Goal: Entertainment & Leisure: Consume media (video, audio)

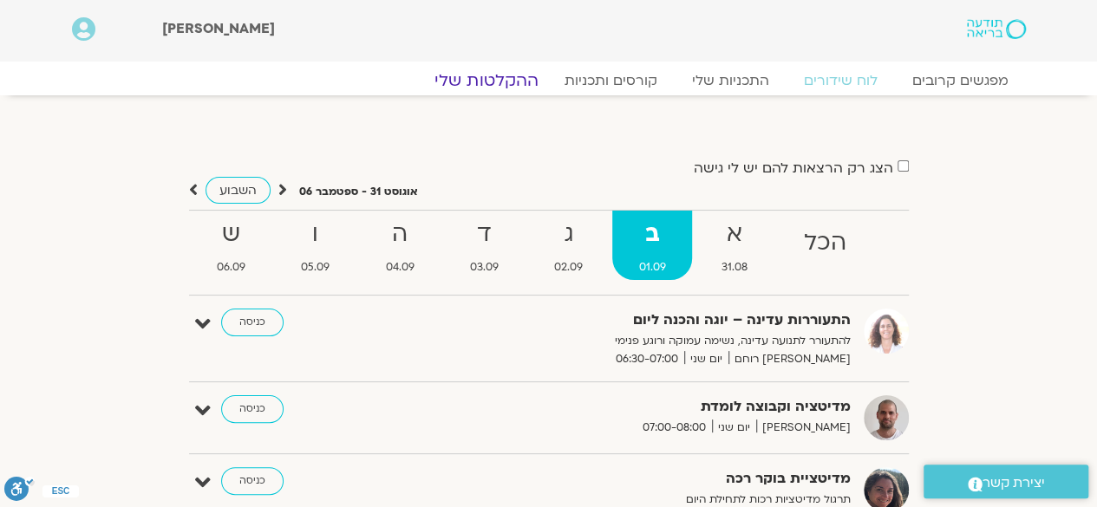
click at [491, 75] on link "ההקלטות שלי" at bounding box center [487, 80] width 146 height 21
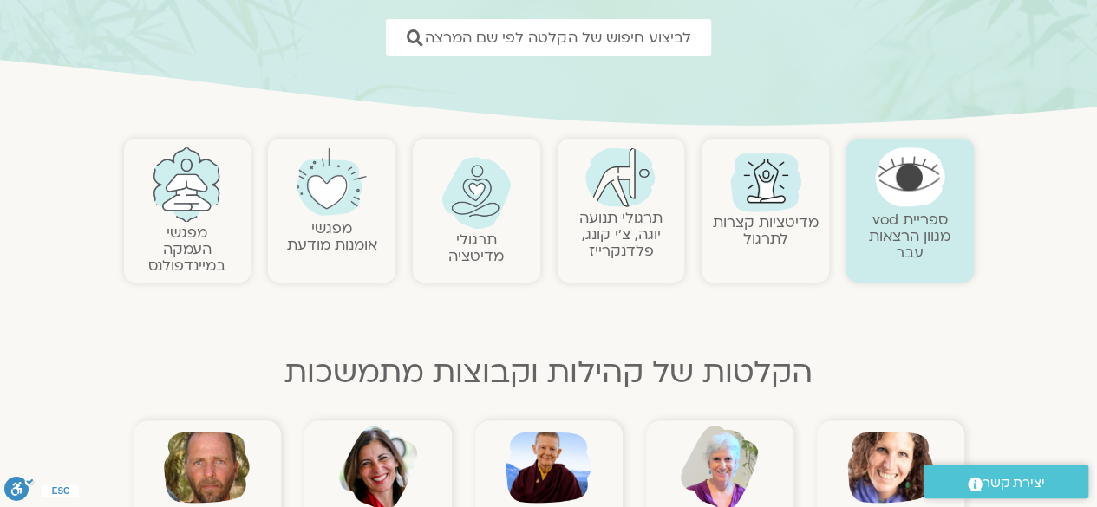
scroll to position [258, 0]
click at [480, 199] on img at bounding box center [476, 192] width 70 height 72
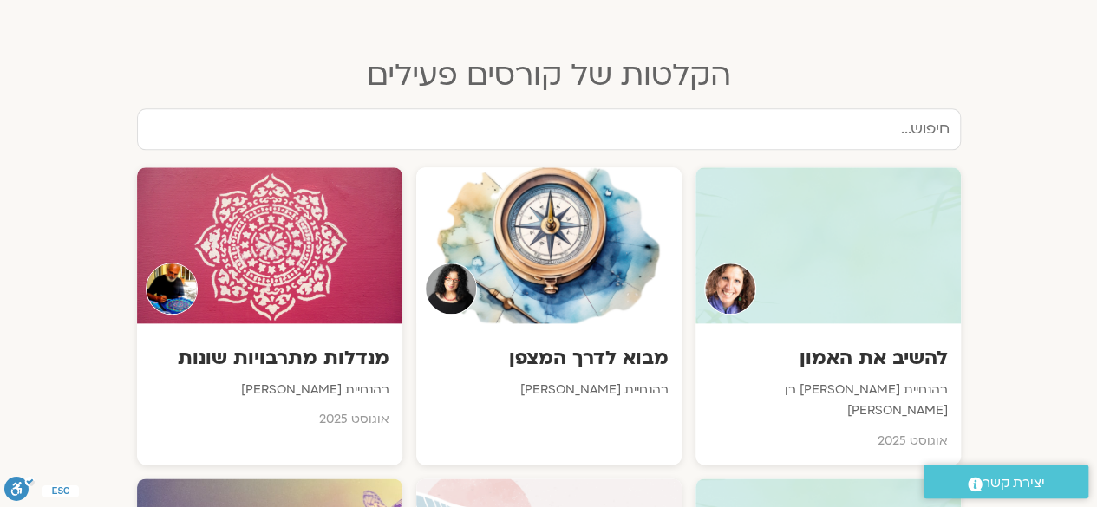
scroll to position [908, 0]
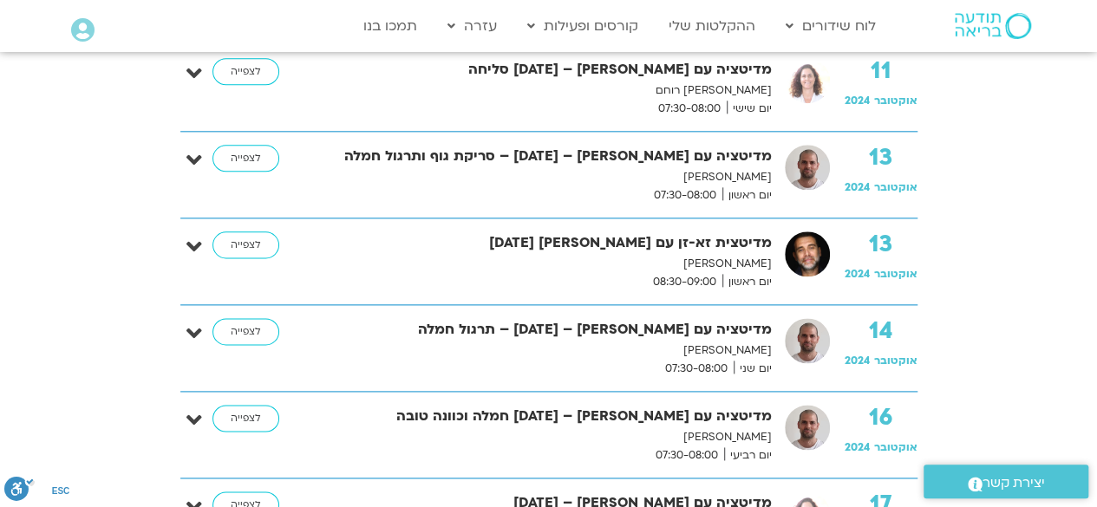
scroll to position [990, 0]
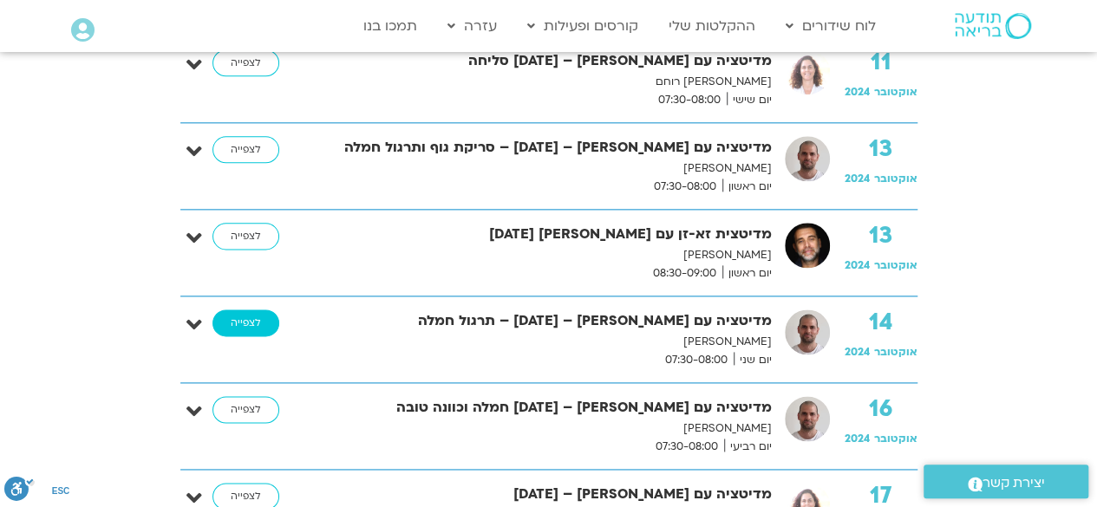
click at [252, 314] on link "לצפייה" at bounding box center [245, 324] width 67 height 28
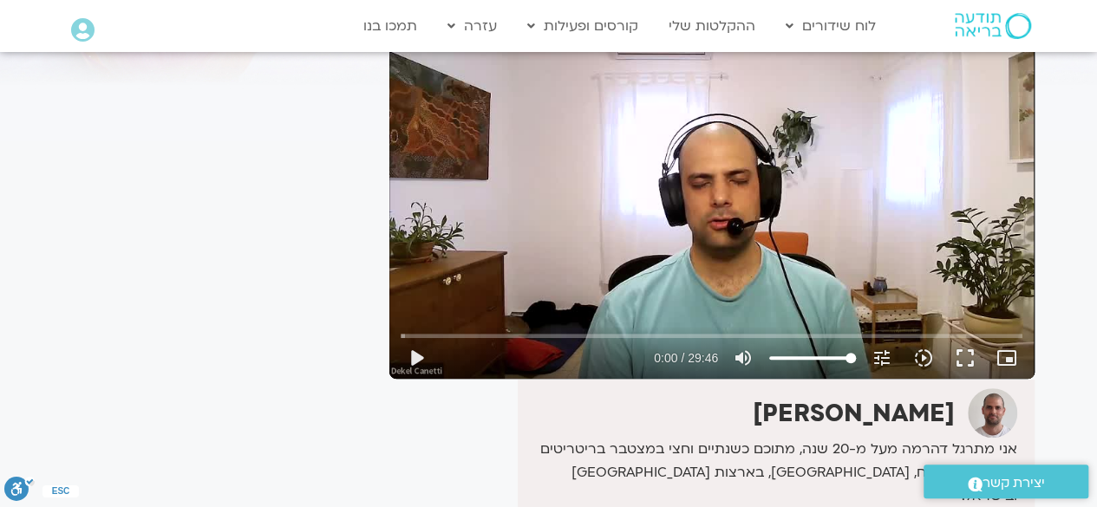
scroll to position [162, 0]
click at [413, 361] on button "play_arrow" at bounding box center [416, 359] width 42 height 42
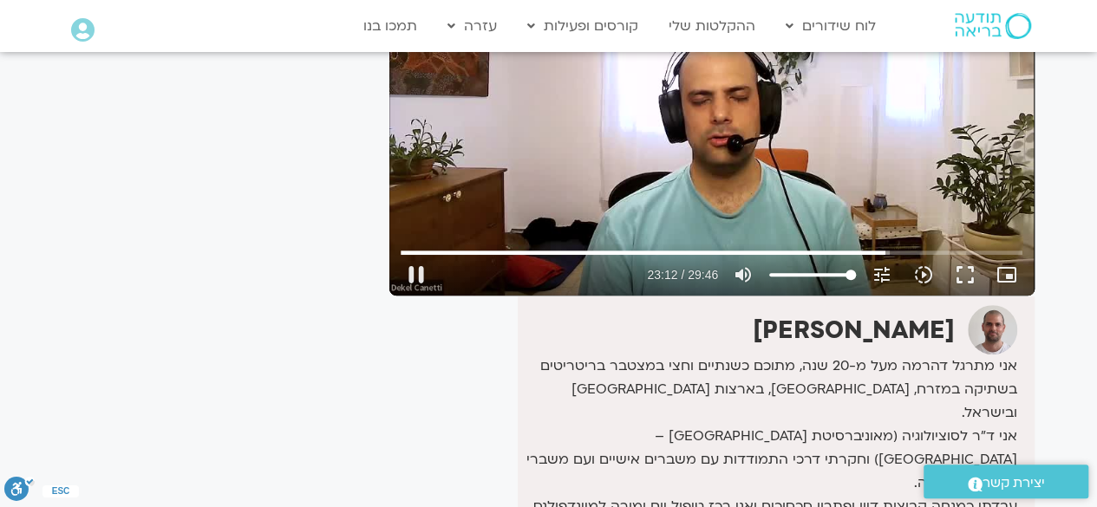
scroll to position [247, 0]
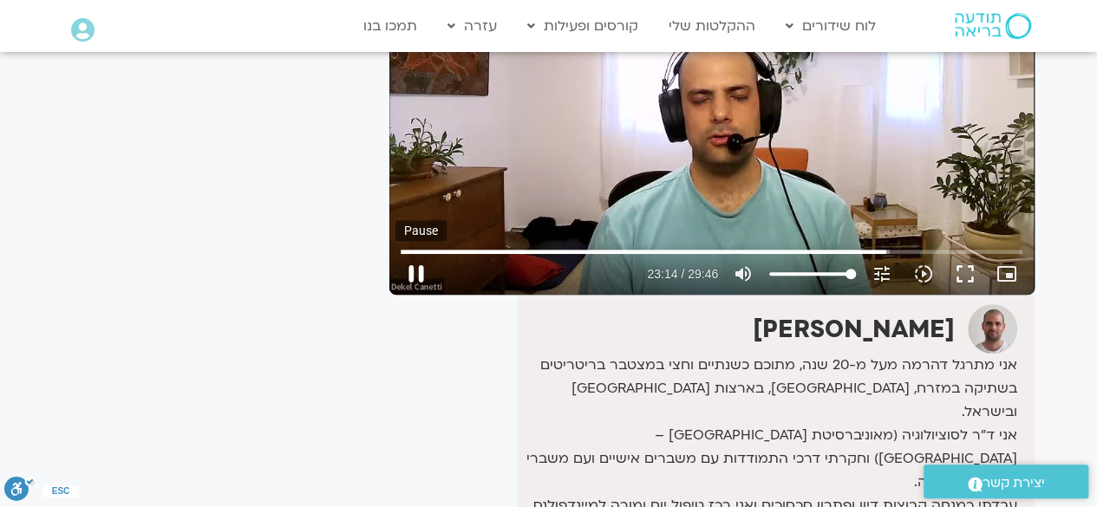
click at [419, 267] on button "pause" at bounding box center [416, 274] width 42 height 42
type input "1394.208197"
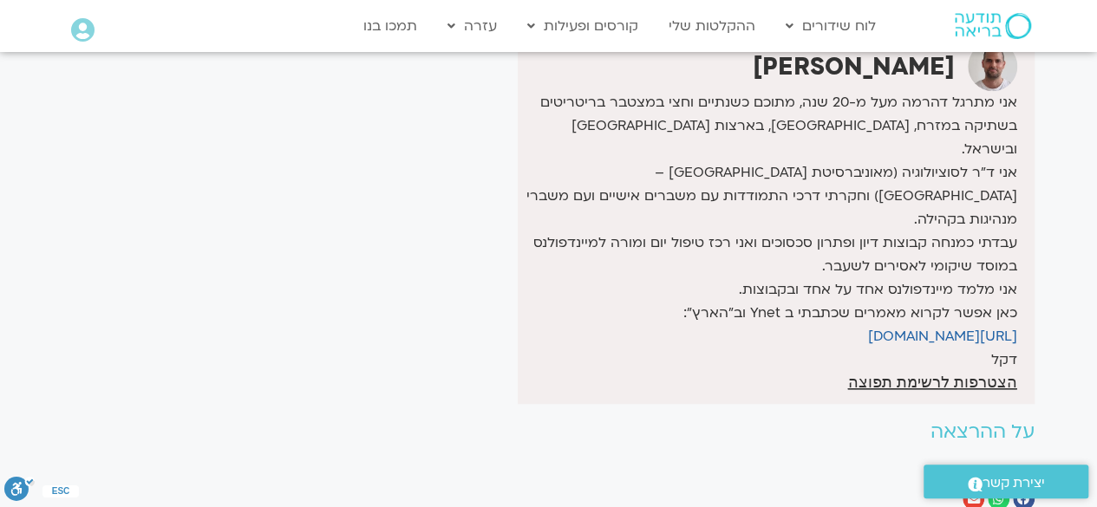
scroll to position [516, 0]
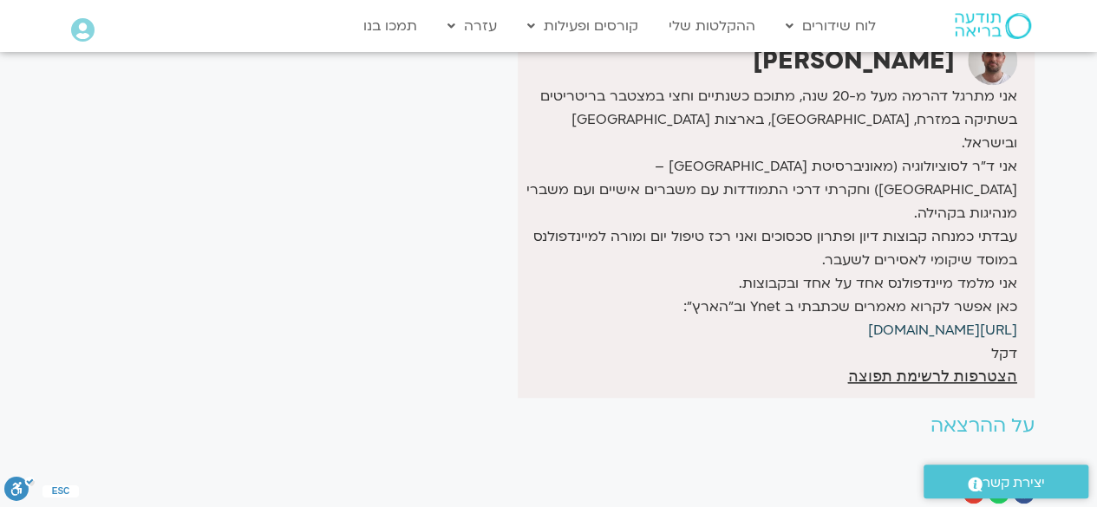
click at [900, 321] on link "https://shorturl.at/JQCyD" at bounding box center [942, 330] width 149 height 19
